Goal: Task Accomplishment & Management: Manage account settings

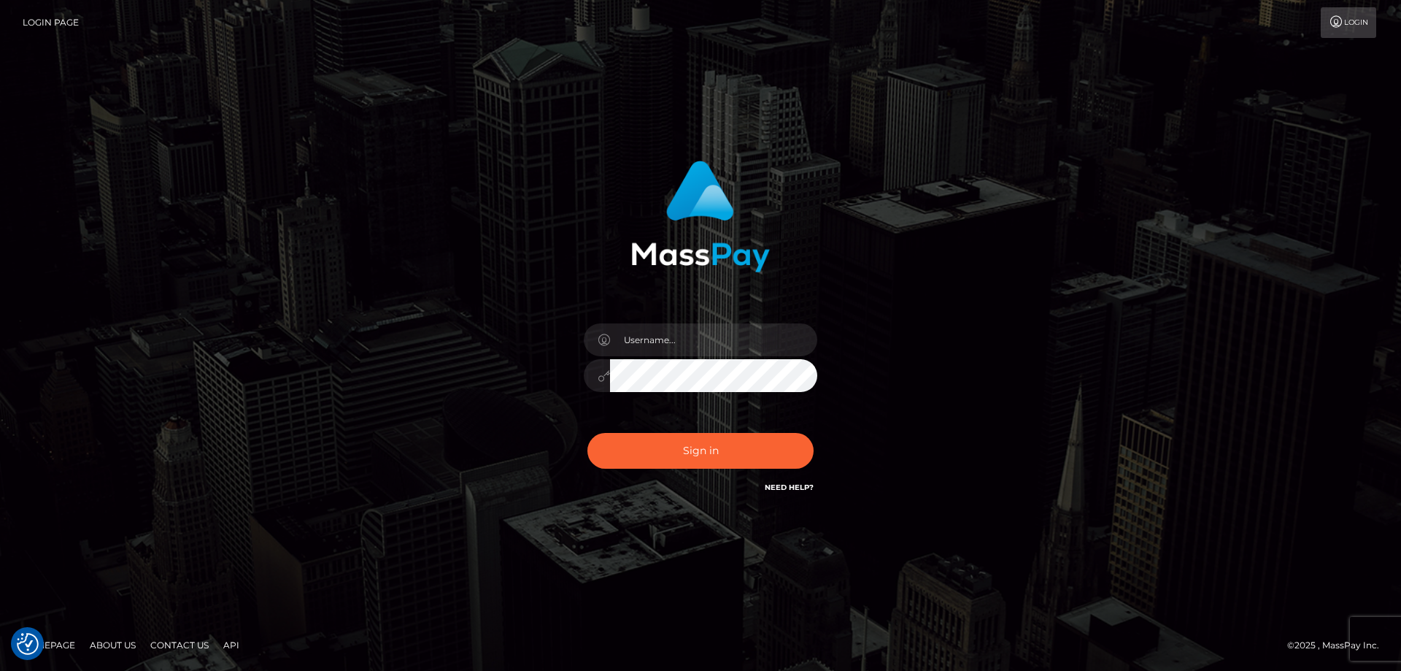
type input "[EMAIL_ADDRESS][PERSON_NAME][DOMAIN_NAME]"
click at [587, 433] on button "Sign in" at bounding box center [700, 451] width 226 height 36
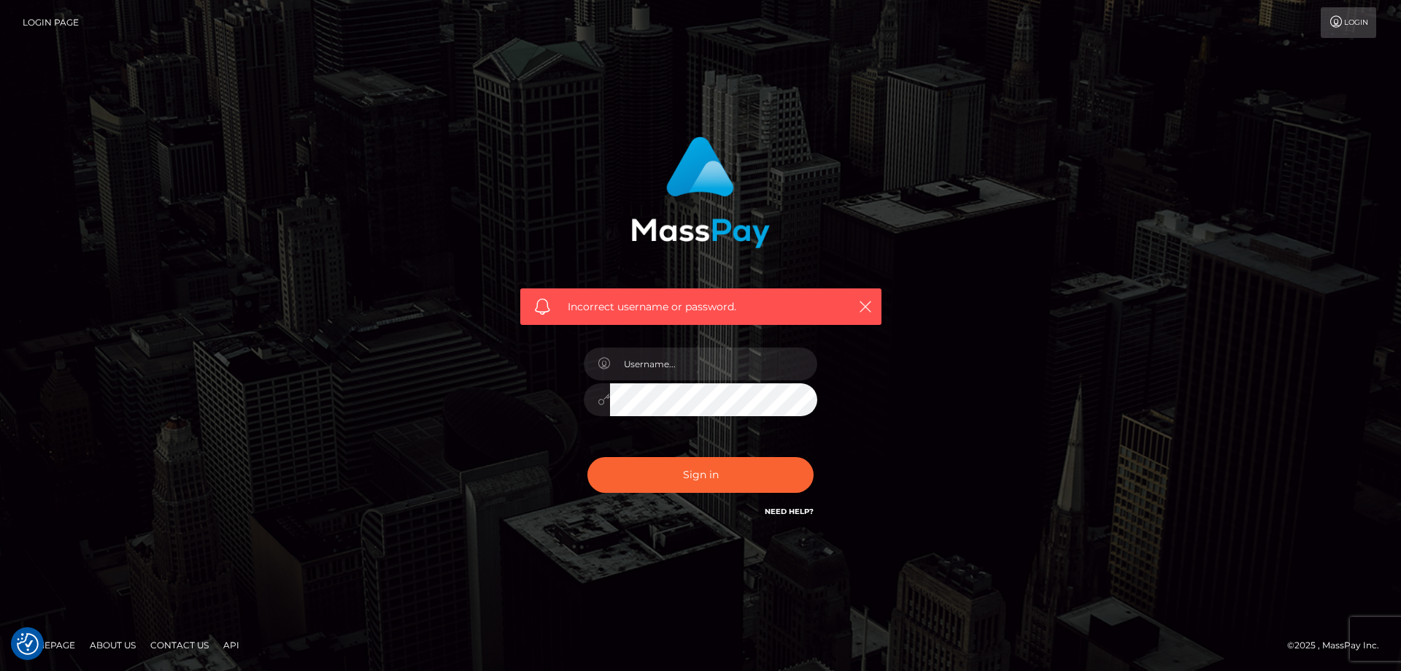
click at [801, 516] on h6 "Need Help?" at bounding box center [789, 510] width 49 height 12
click at [803, 509] on link "Need Help?" at bounding box center [789, 510] width 49 height 9
click at [106, 644] on link "About Us" at bounding box center [113, 644] width 58 height 23
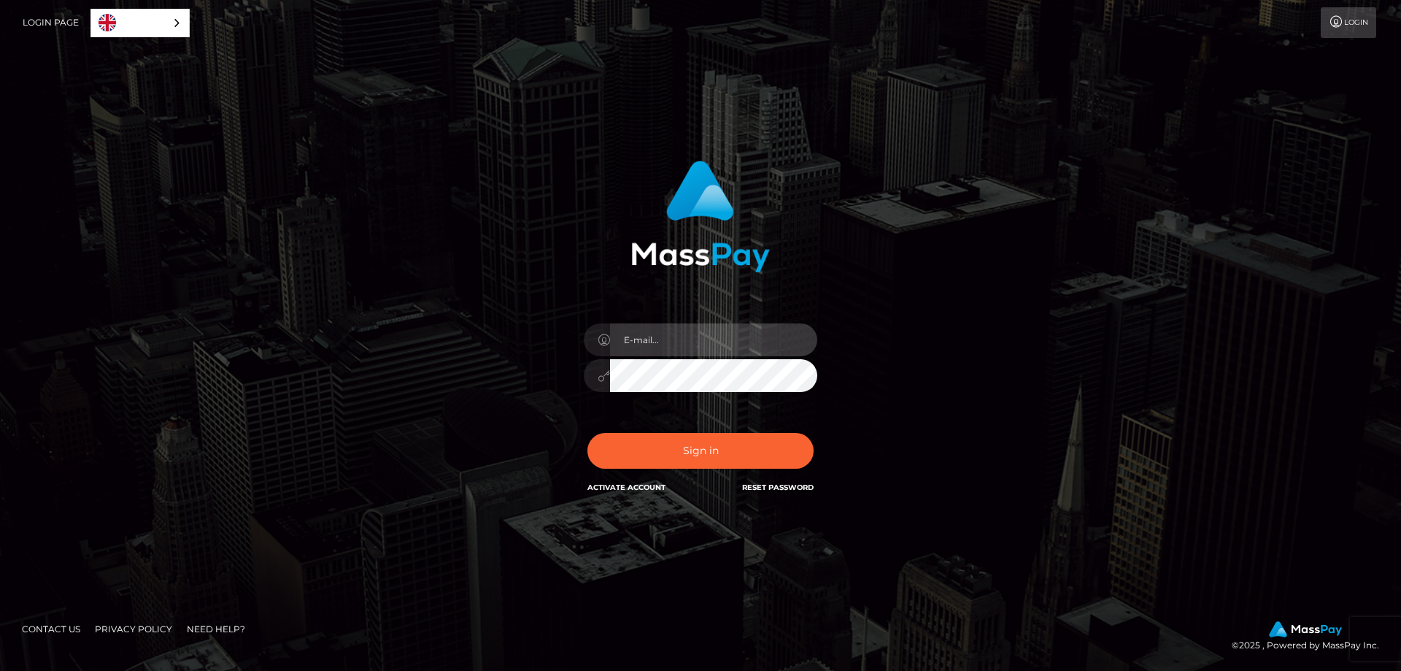
drag, startPoint x: 0, startPoint y: 0, endPoint x: 760, endPoint y: 347, distance: 835.9
click at [760, 347] on input "email" at bounding box center [713, 339] width 207 height 33
